Goal: Transaction & Acquisition: Purchase product/service

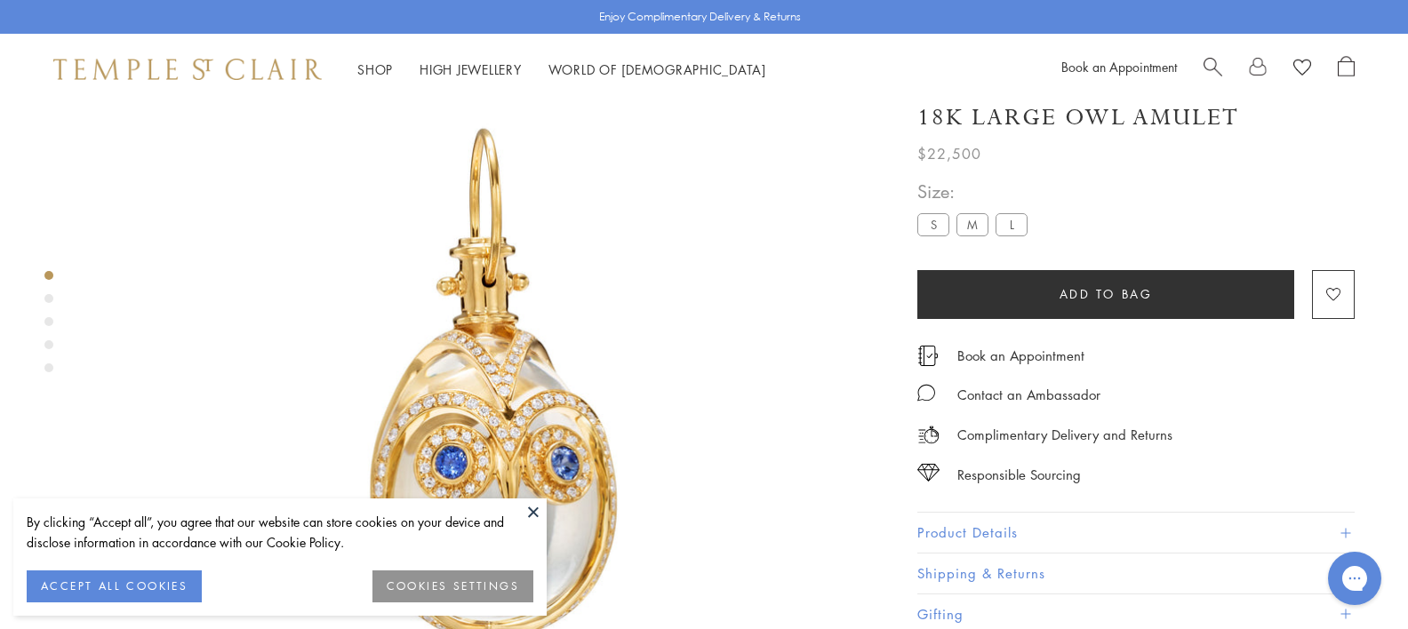
click at [936, 222] on label "S" at bounding box center [933, 224] width 32 height 22
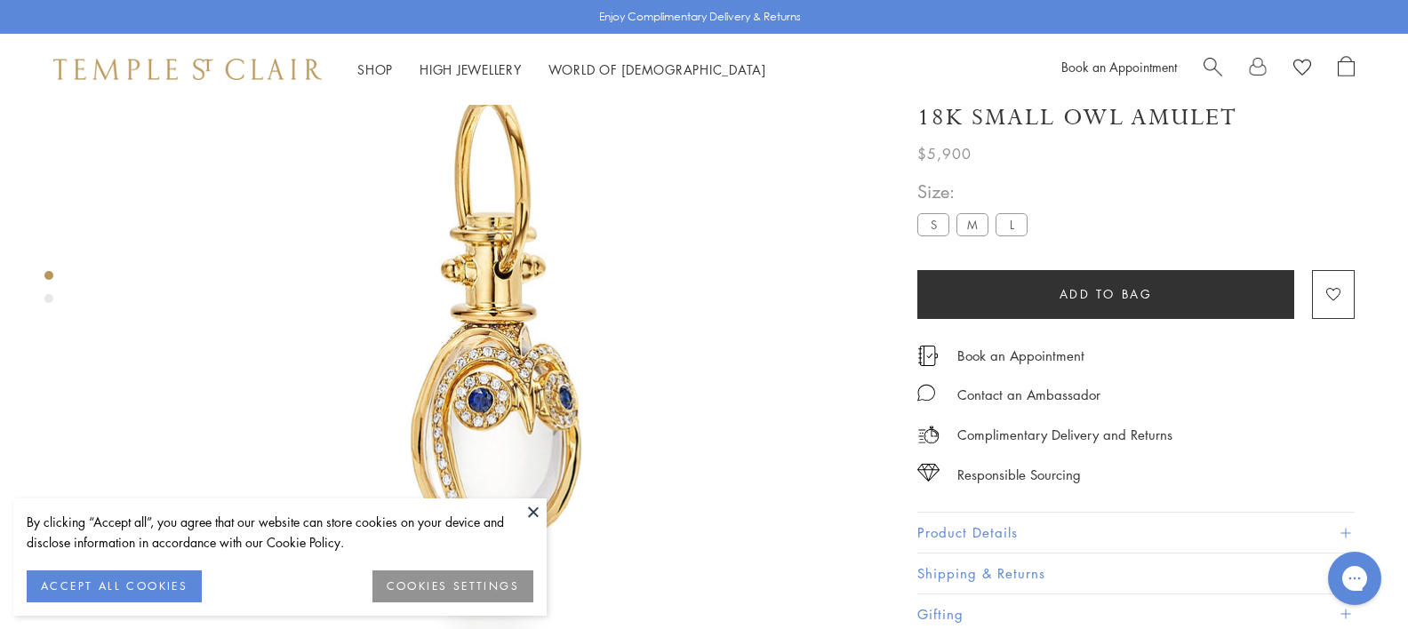
scroll to position [168, 0]
click at [538, 512] on button at bounding box center [533, 512] width 27 height 27
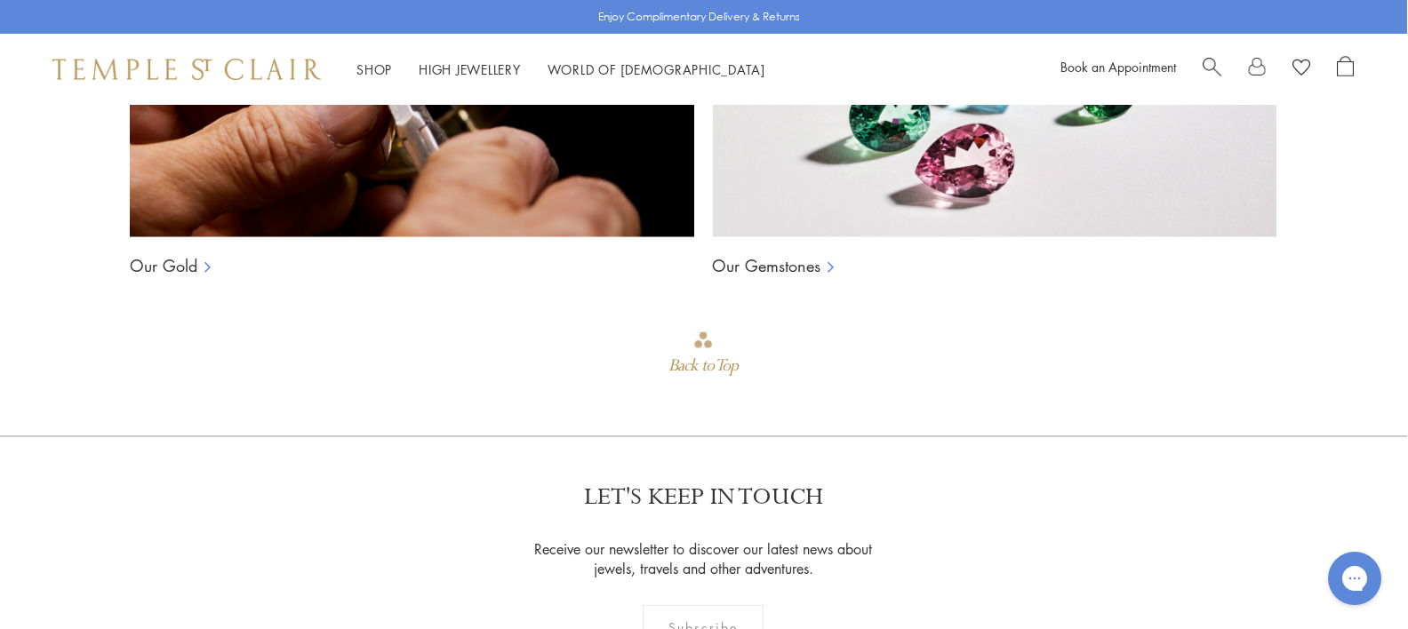
scroll to position [1666, 1]
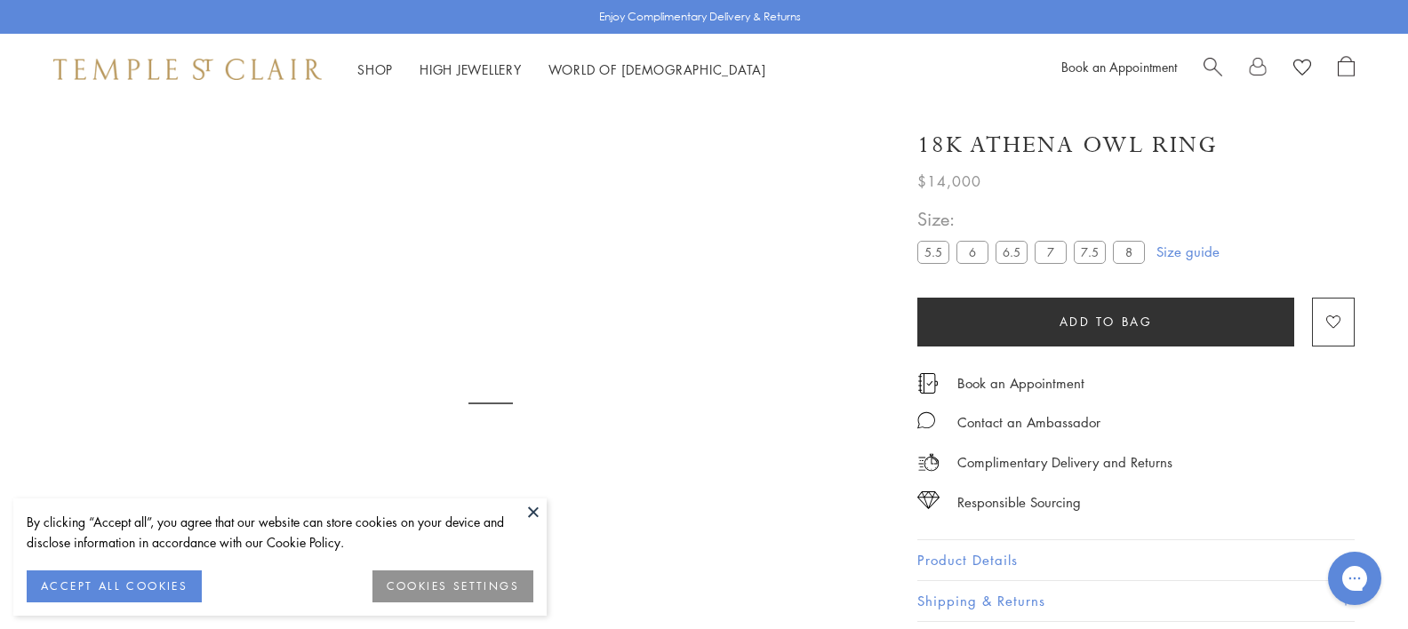
scroll to position [105, 0]
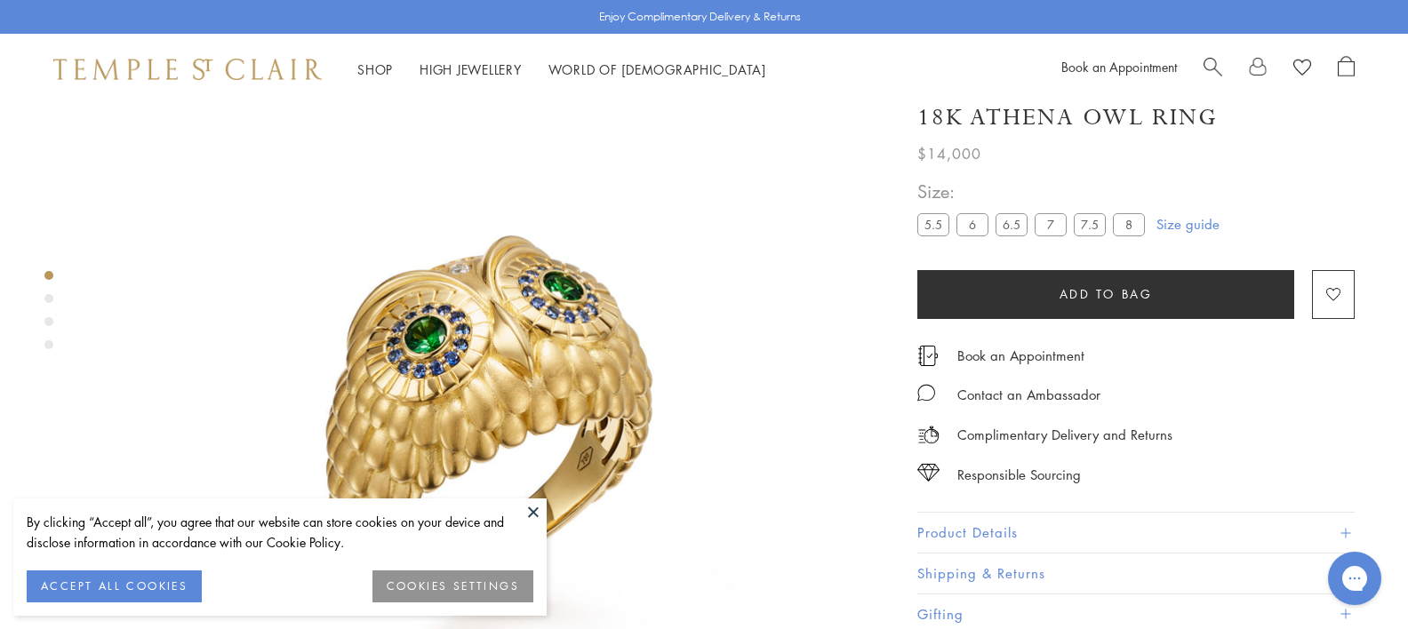
click at [530, 508] on button at bounding box center [533, 512] width 27 height 27
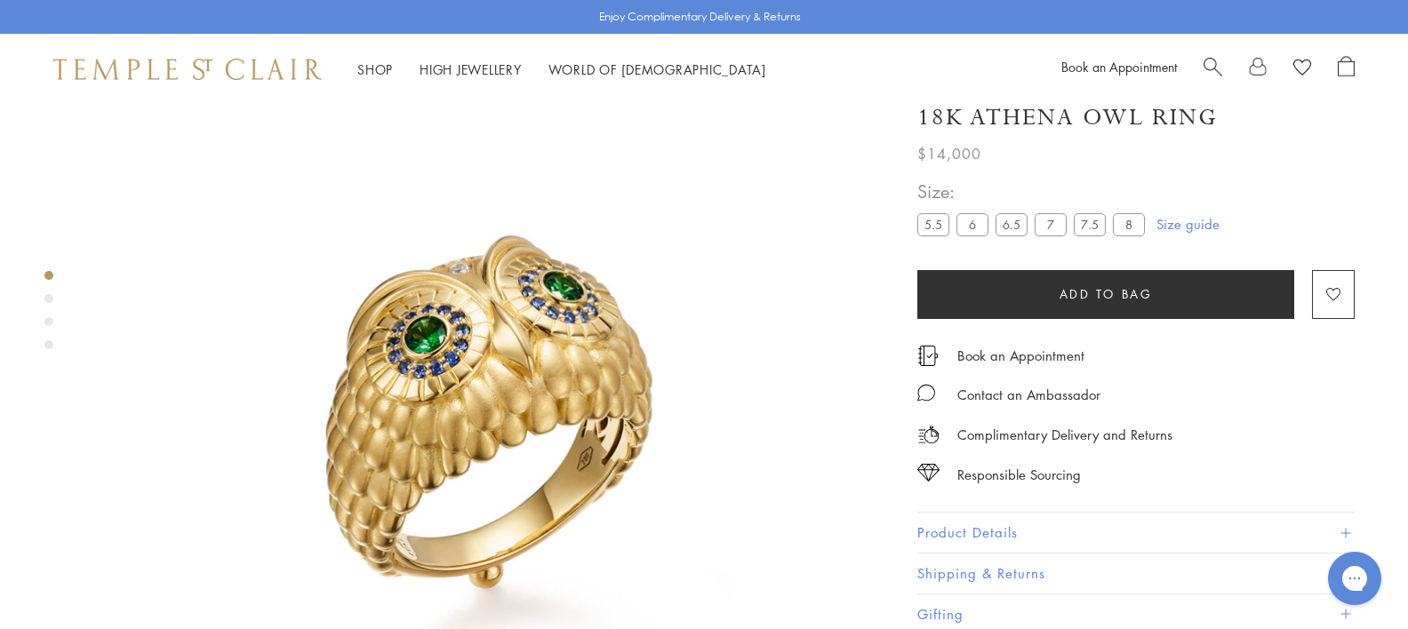
click at [1090, 226] on label "7.5" at bounding box center [1090, 224] width 32 height 22
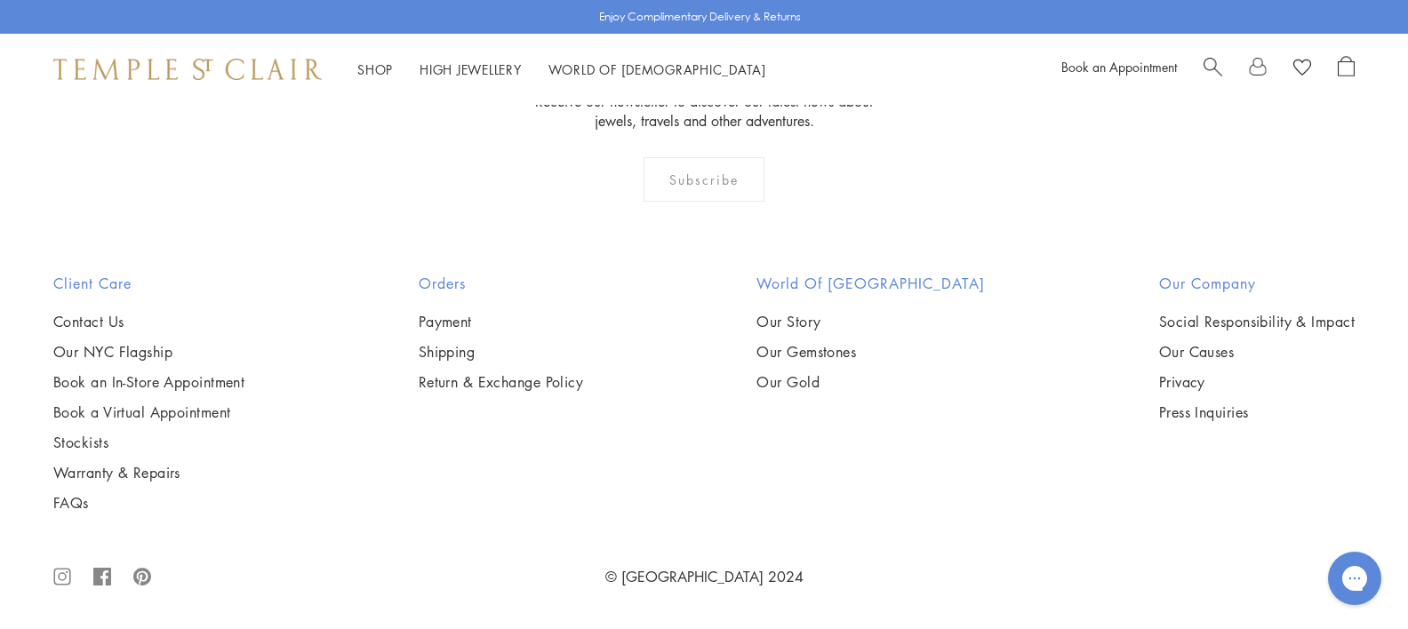
scroll to position [3217, 0]
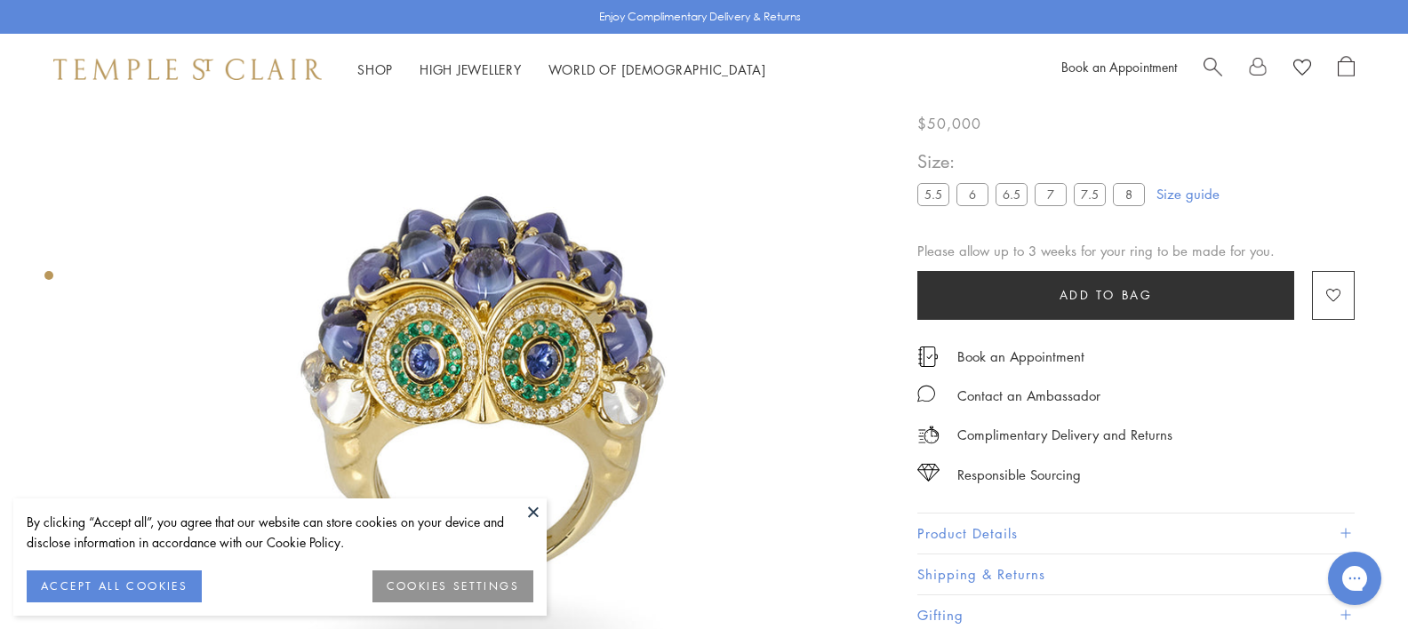
click at [531, 510] on button at bounding box center [533, 512] width 27 height 27
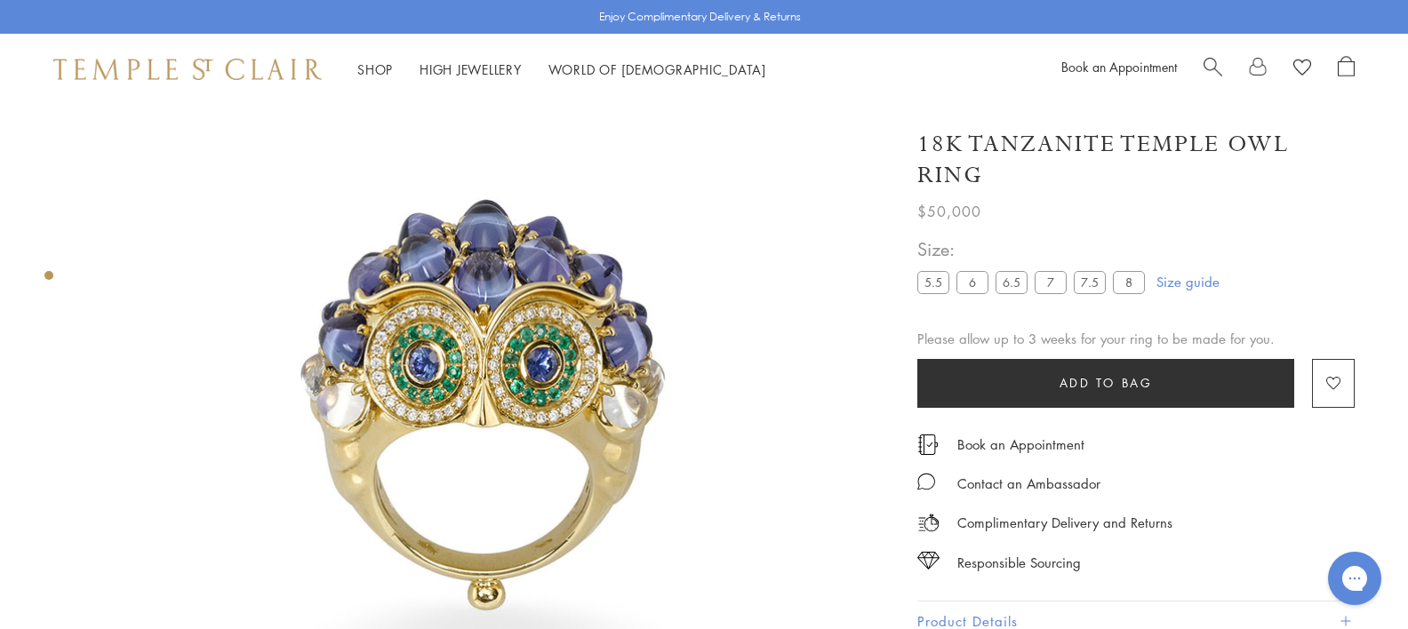
scroll to position [96, 0]
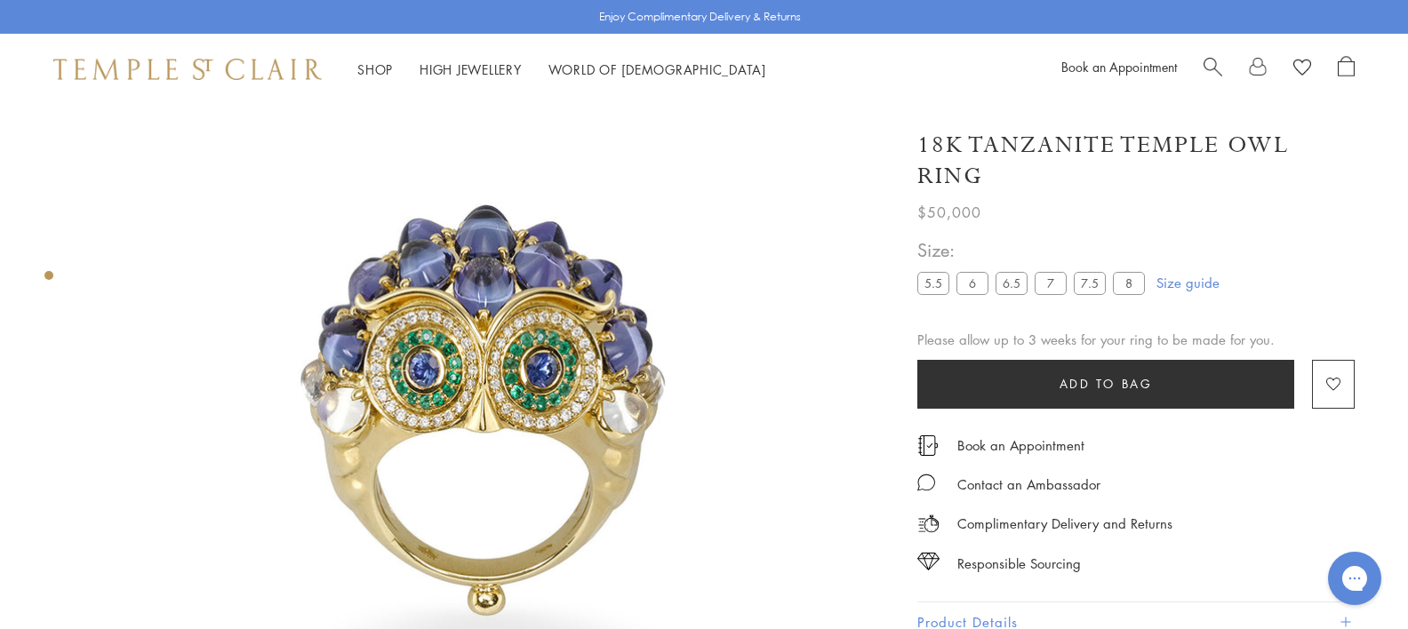
click at [1134, 285] on label "8" at bounding box center [1129, 283] width 32 height 22
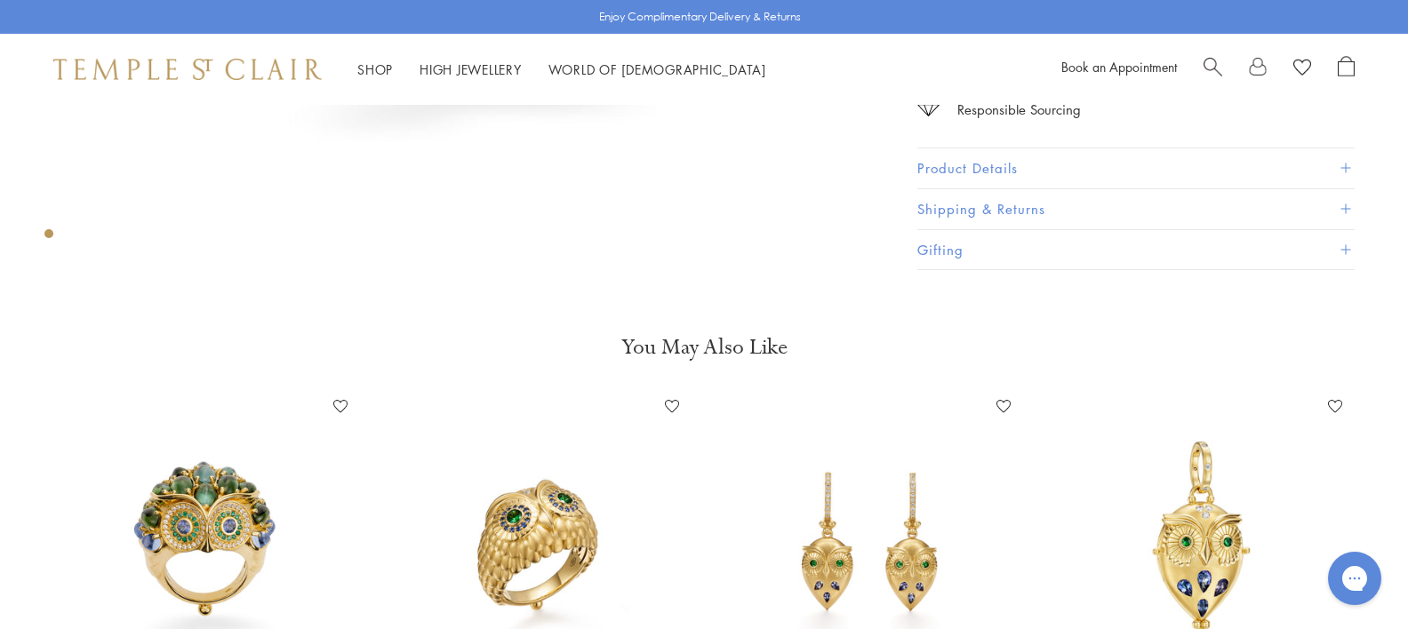
scroll to position [641, 0]
